Goal: Transaction & Acquisition: Purchase product/service

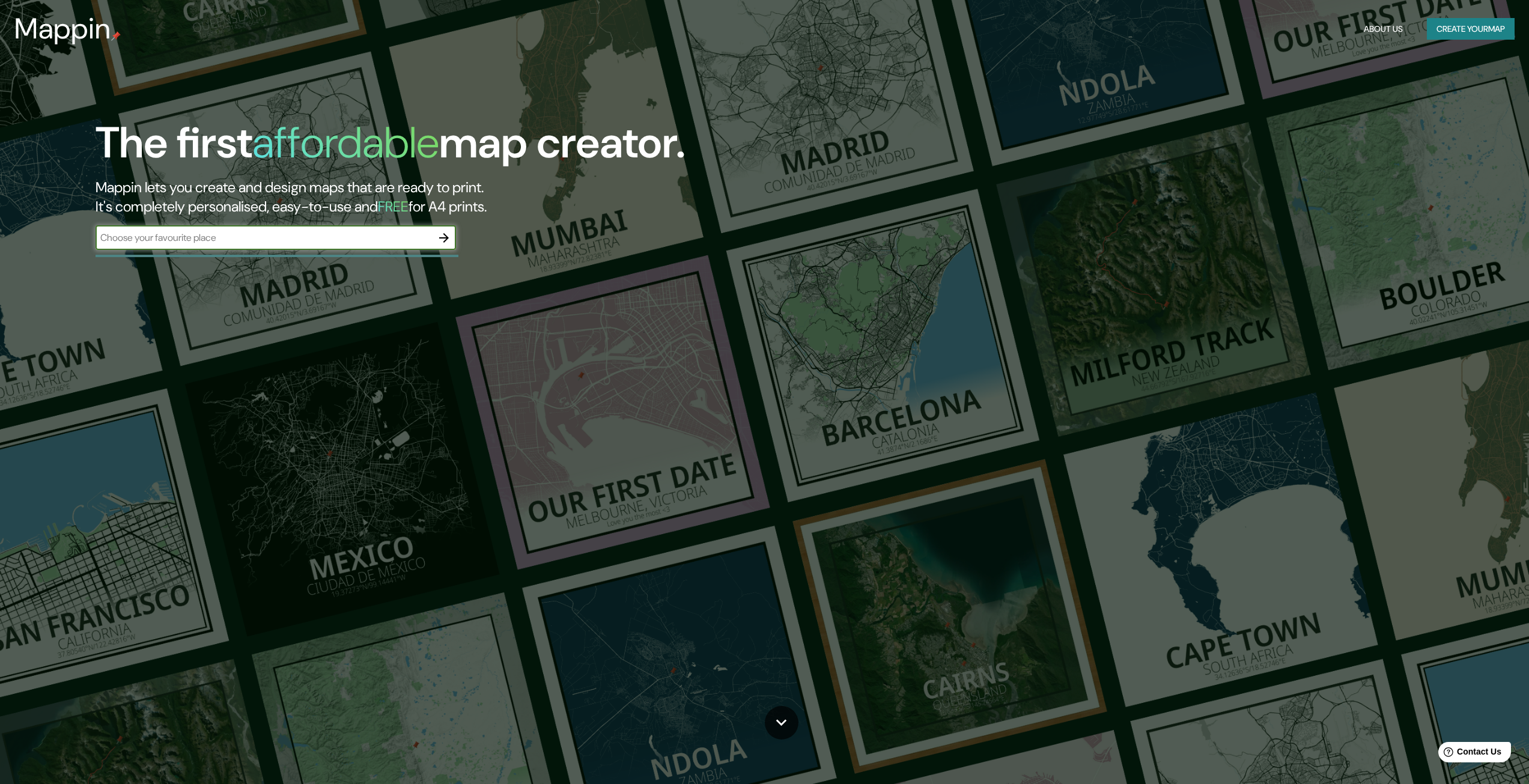
click at [442, 237] on icon "button" at bounding box center [444, 237] width 14 height 14
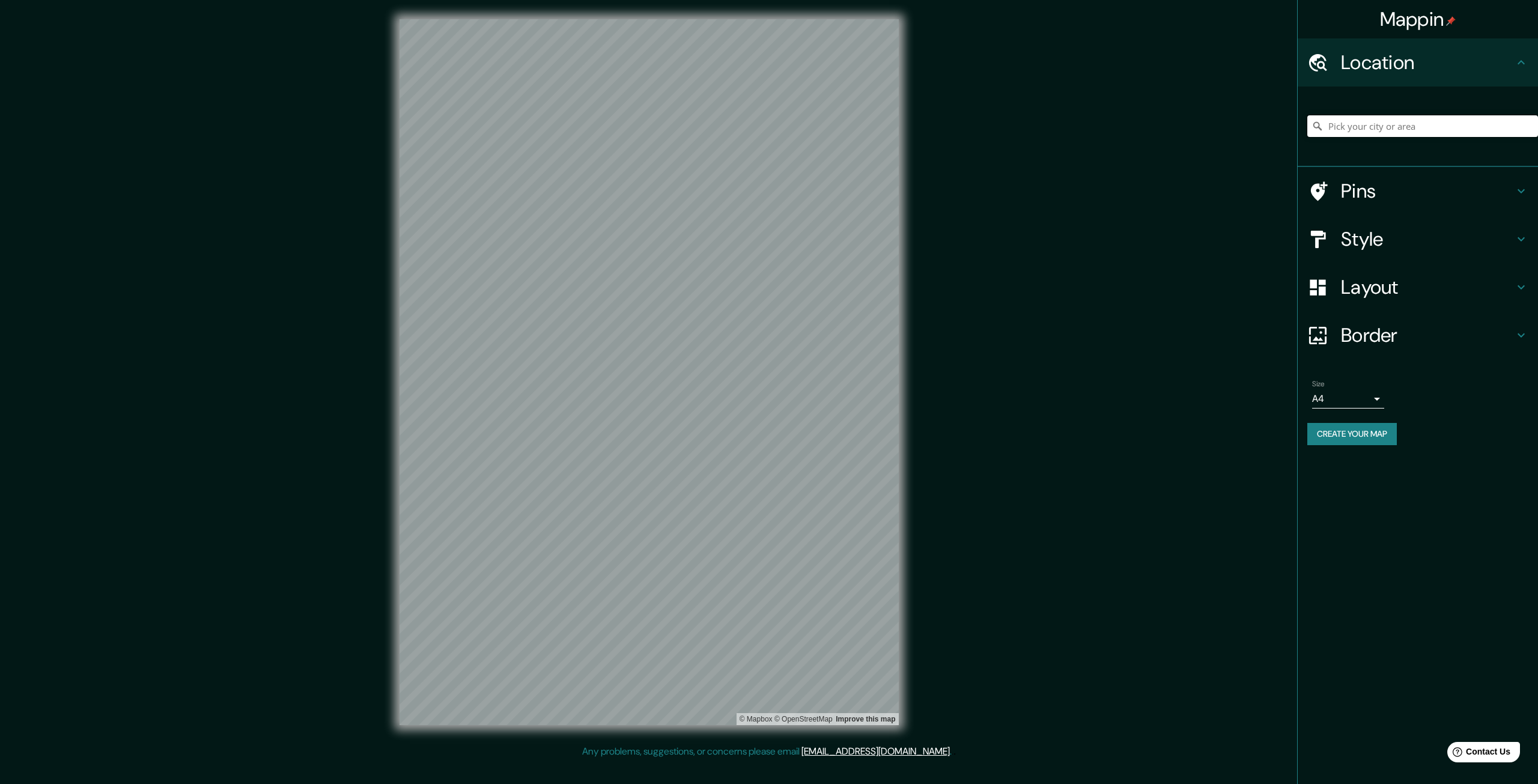
click at [1374, 127] on input "Pick your city or area" at bounding box center [1422, 126] width 231 height 22
drag, startPoint x: 1440, startPoint y: 127, endPoint x: 1194, endPoint y: 153, distance: 247.4
click at [1194, 153] on div "Mappin Location [GEOGRAPHIC_DATA], [GEOGRAPHIC_DATA], [GEOGRAPHIC_DATA] Pins St…" at bounding box center [769, 381] width 1538 height 763
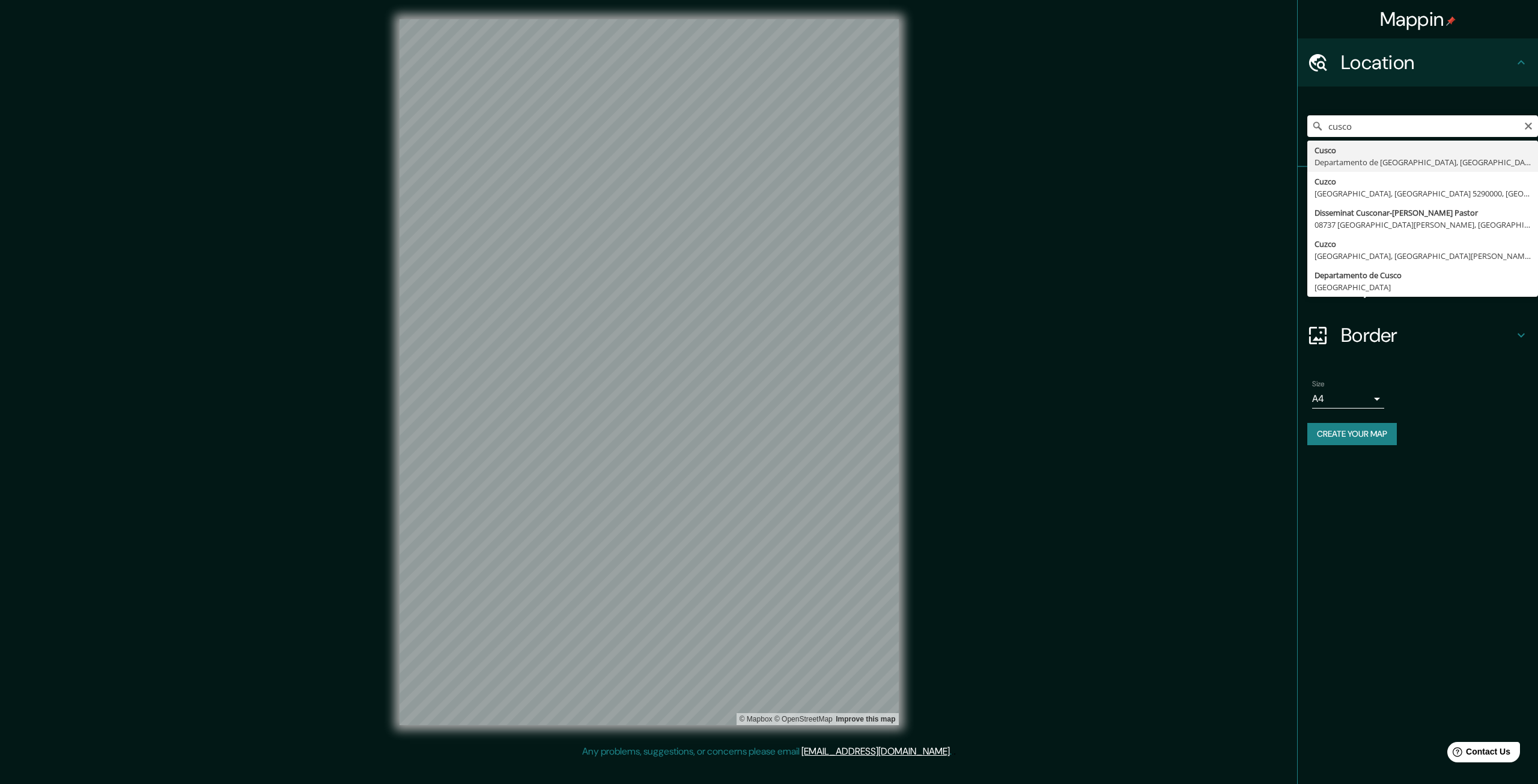
type input "Cusco, [GEOGRAPHIC_DATA], [GEOGRAPHIC_DATA]"
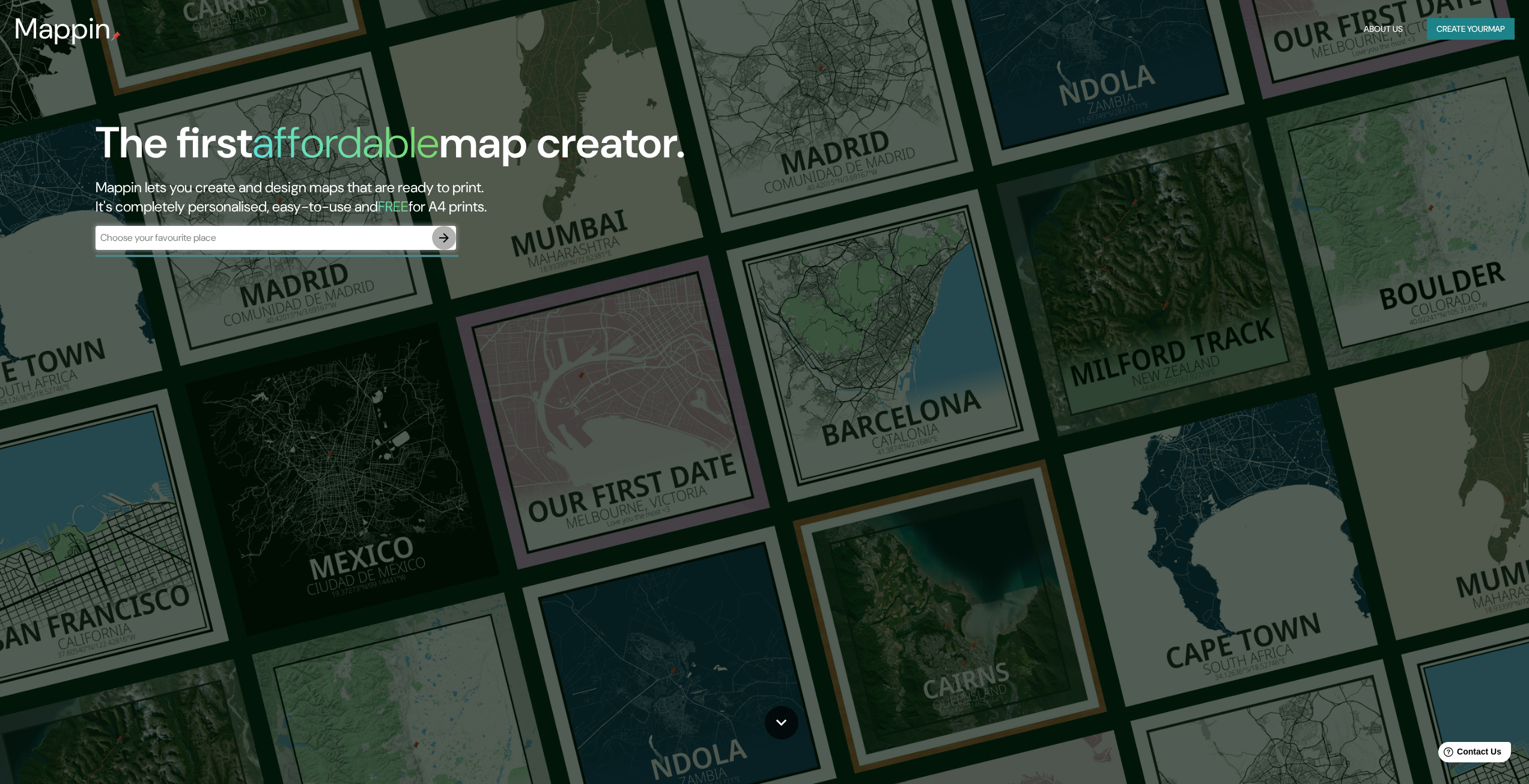
click at [443, 245] on button "button" at bounding box center [444, 237] width 24 height 24
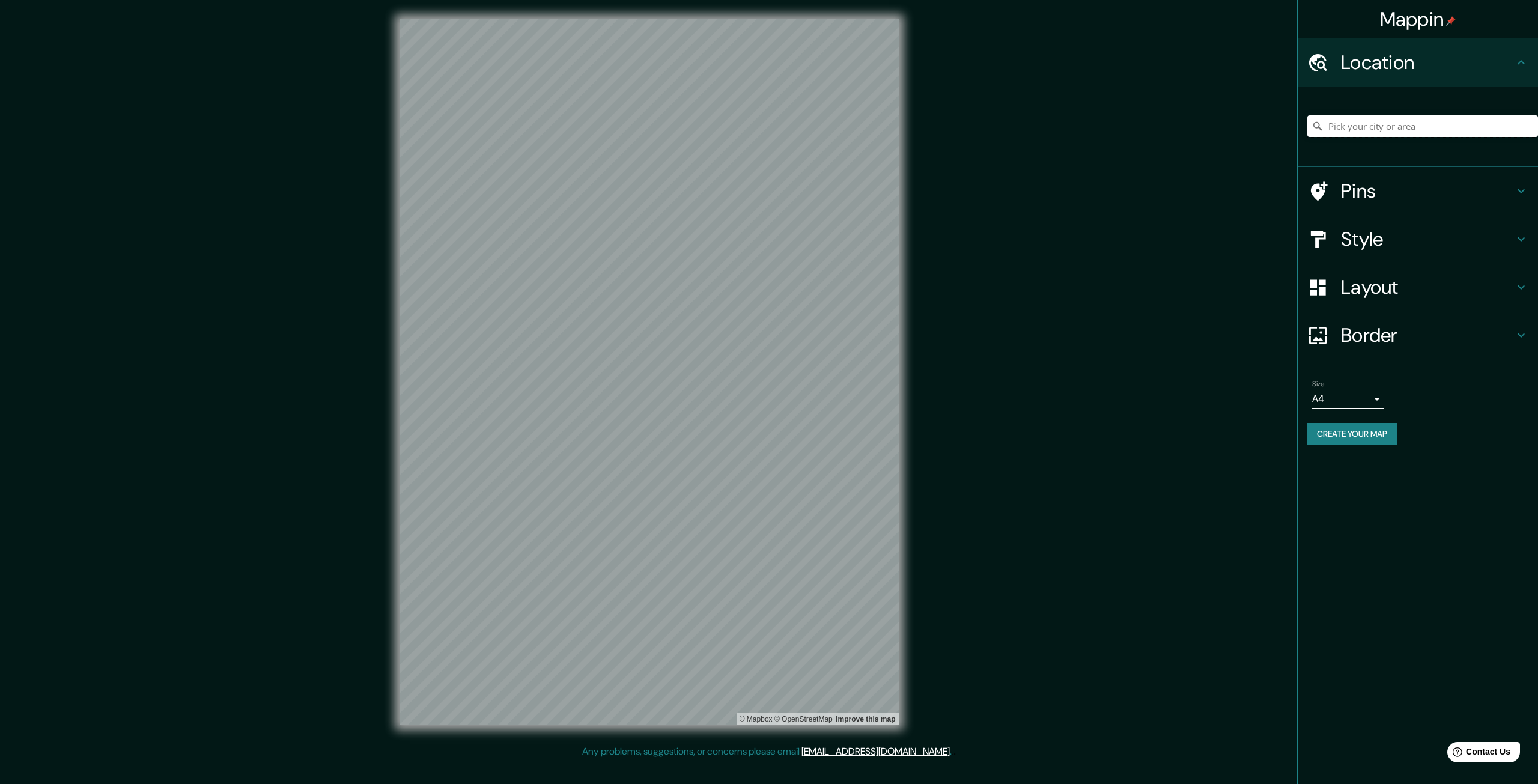
click at [1380, 119] on input "Pick your city or area" at bounding box center [1422, 126] width 231 height 22
type input "v"
drag, startPoint x: 1502, startPoint y: 130, endPoint x: 1155, endPoint y: 148, distance: 347.5
click at [1155, 148] on div "Mappin Location Cusco, Departamento de Cusco, Perú Pins Style Layout Border Cho…" at bounding box center [769, 381] width 1538 height 763
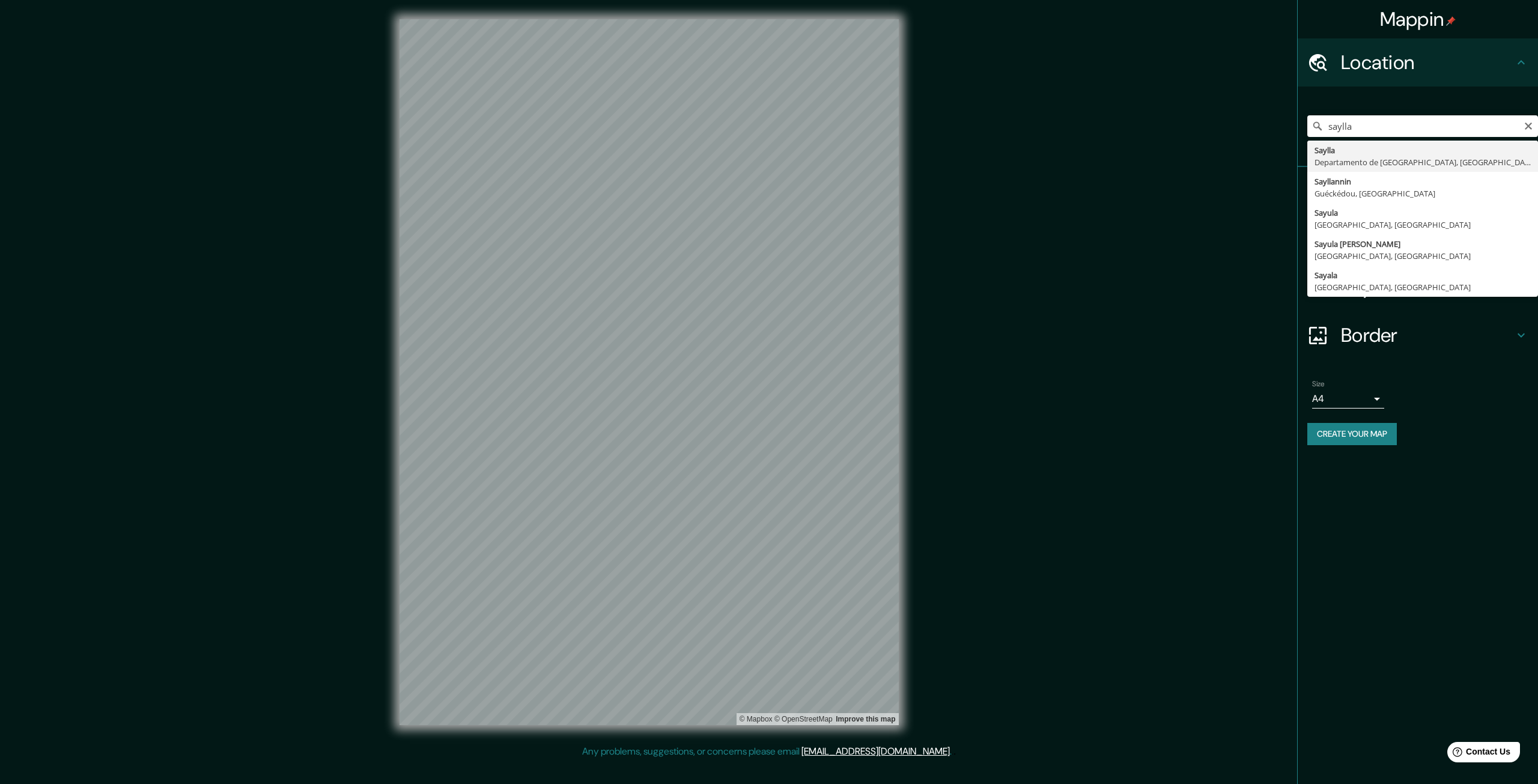
type input "Saylla, Departamento de Cusco, Perú"
